Goal: Transaction & Acquisition: Purchase product/service

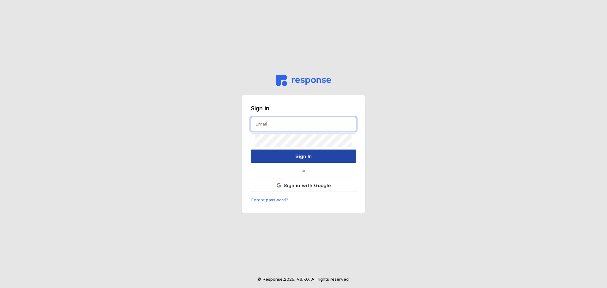
type input "[EMAIL_ADDRESS][DOMAIN_NAME]"
click at [306, 158] on p "Sign In" at bounding box center [303, 156] width 16 height 8
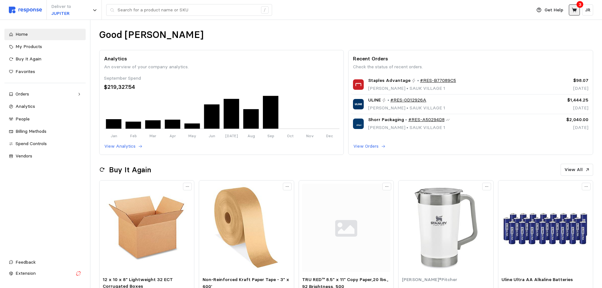
click at [575, 14] on button at bounding box center [574, 9] width 11 height 11
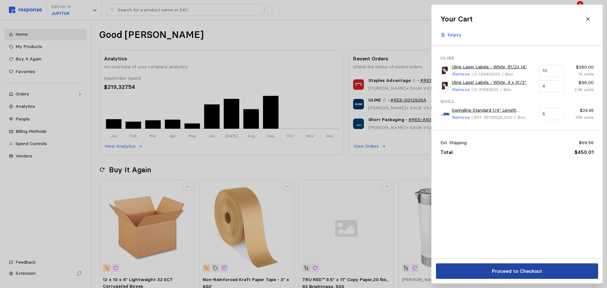
click at [540, 272] on p "Proceed to Checkout" at bounding box center [517, 271] width 50 height 8
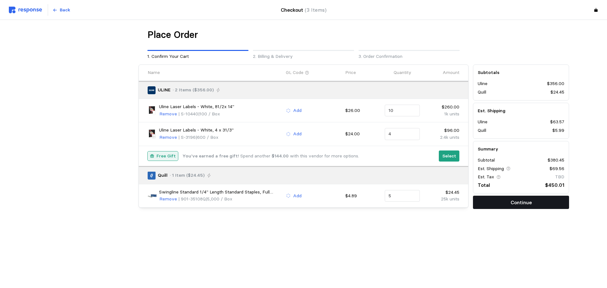
click at [491, 200] on button "Continue" at bounding box center [521, 202] width 96 height 13
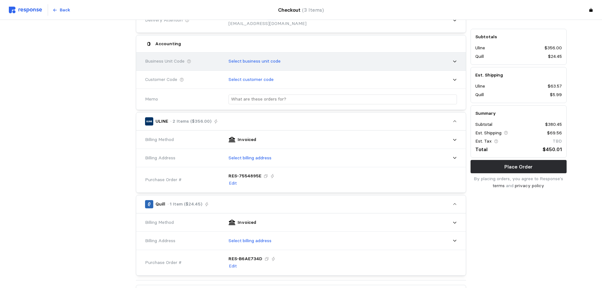
scroll to position [126, 0]
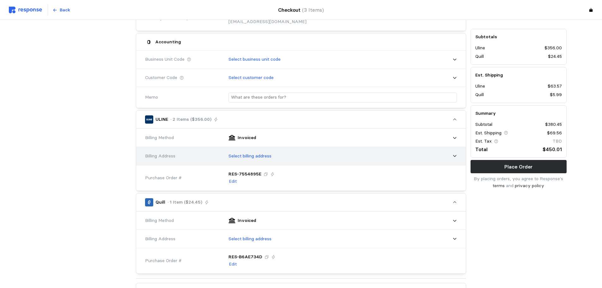
click at [455, 156] on icon at bounding box center [454, 156] width 3 height 2
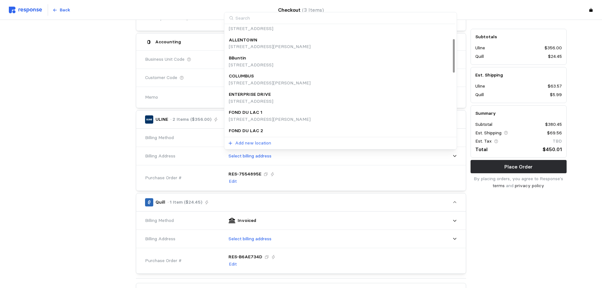
scroll to position [0, 0]
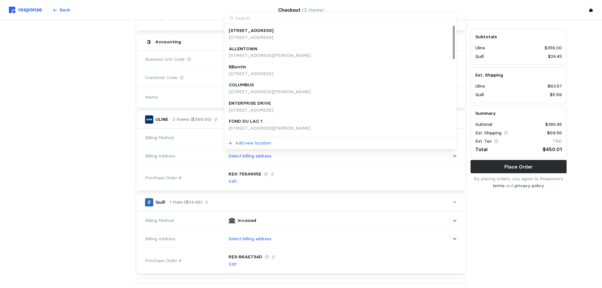
click at [251, 20] on input at bounding box center [339, 18] width 231 height 12
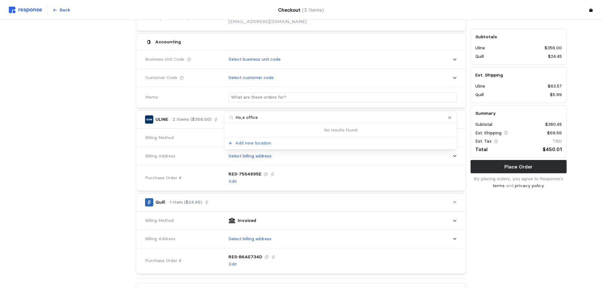
type input "Ho,e offices"
click at [253, 126] on p "HOME OFFICES" at bounding box center [245, 123] width 33 height 7
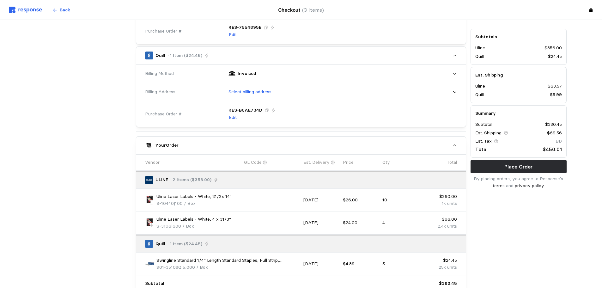
scroll to position [285, 0]
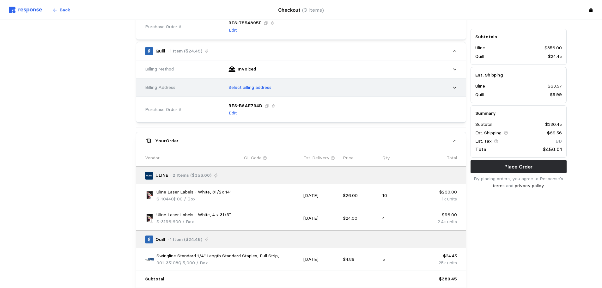
click at [453, 89] on icon at bounding box center [455, 87] width 4 height 4
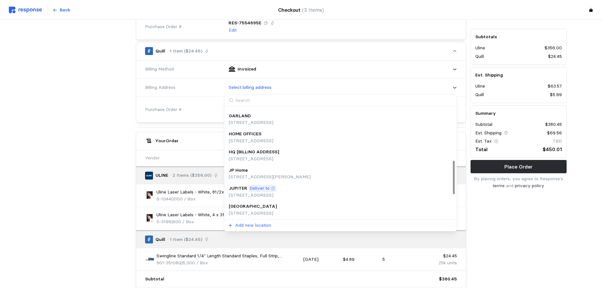
scroll to position [158, 0]
click at [273, 136] on div "HOME OFFICES" at bounding box center [251, 136] width 45 height 7
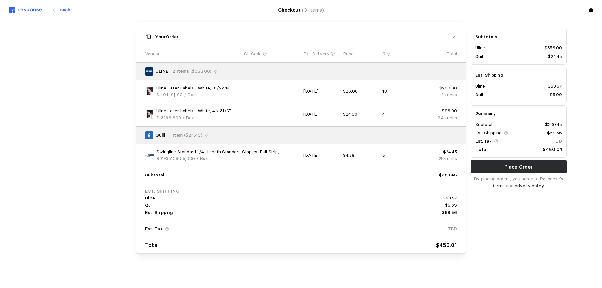
scroll to position [396, 0]
click at [496, 167] on button "Place Order" at bounding box center [519, 166] width 96 height 13
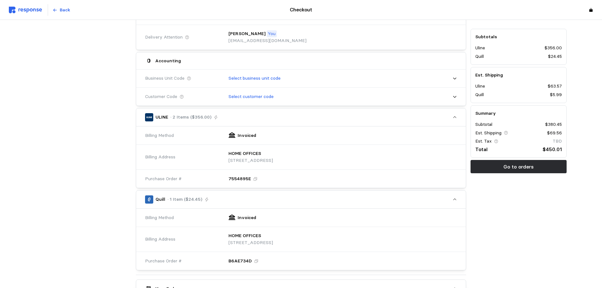
scroll to position [0, 0]
